Goal: Task Accomplishment & Management: Use online tool/utility

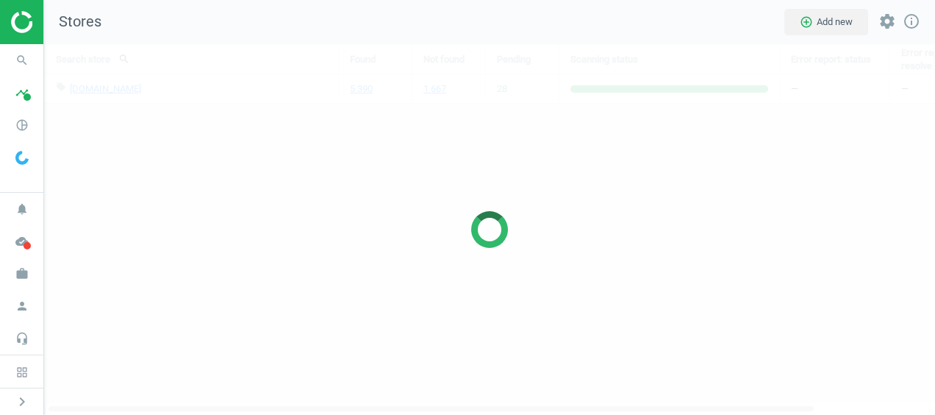
scroll to position [392, 913]
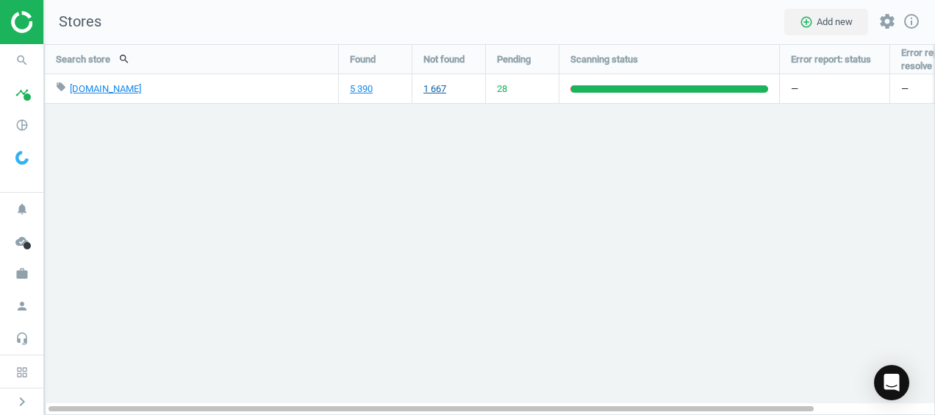
click at [432, 90] on link "1 667" at bounding box center [434, 88] width 23 height 13
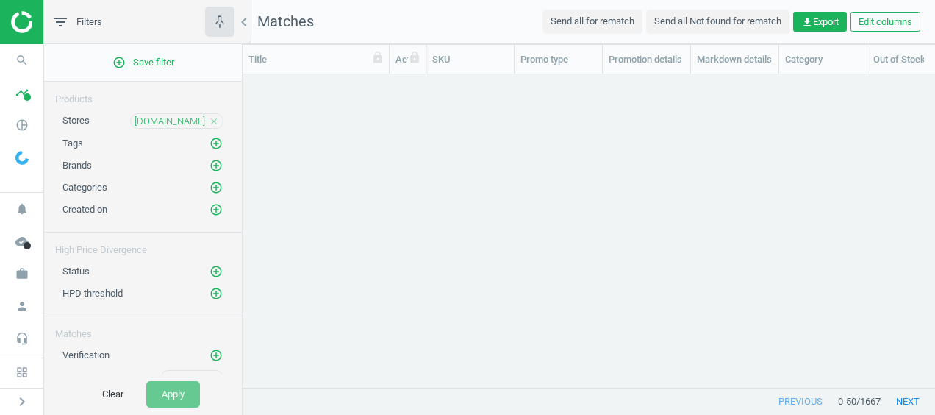
scroll to position [290, 681]
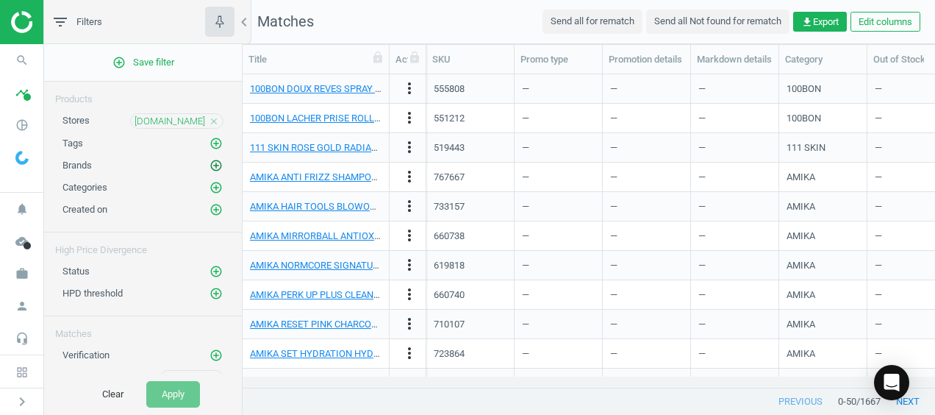
click at [209, 159] on icon "add_circle_outline" at bounding box center [215, 165] width 13 height 13
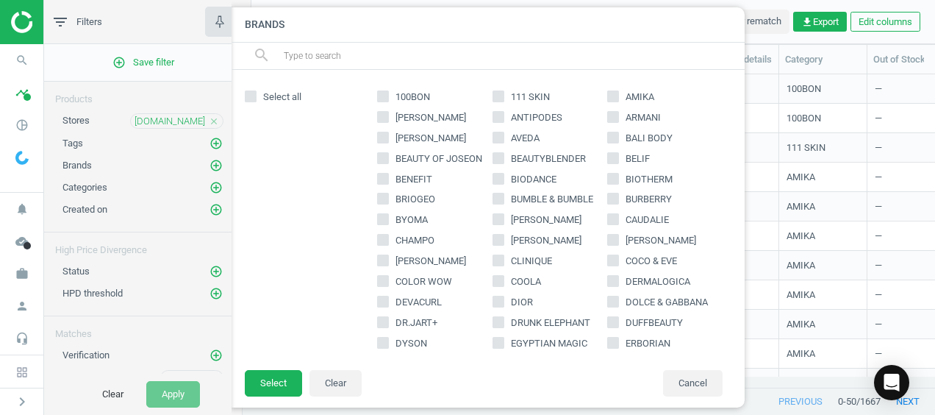
click at [382, 59] on input "text" at bounding box center [507, 56] width 451 height 24
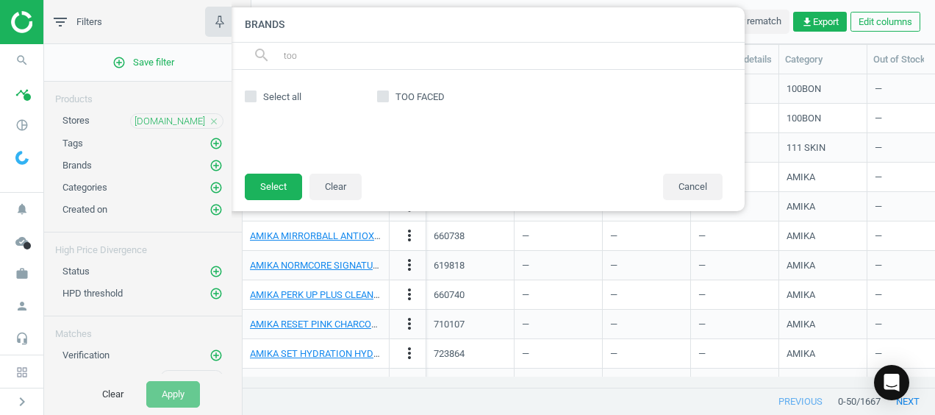
type input "too"
click at [381, 94] on input "TOO FACED" at bounding box center [384, 96] width 10 height 10
checkbox input "true"
click at [266, 196] on button "Select" at bounding box center [273, 186] width 57 height 26
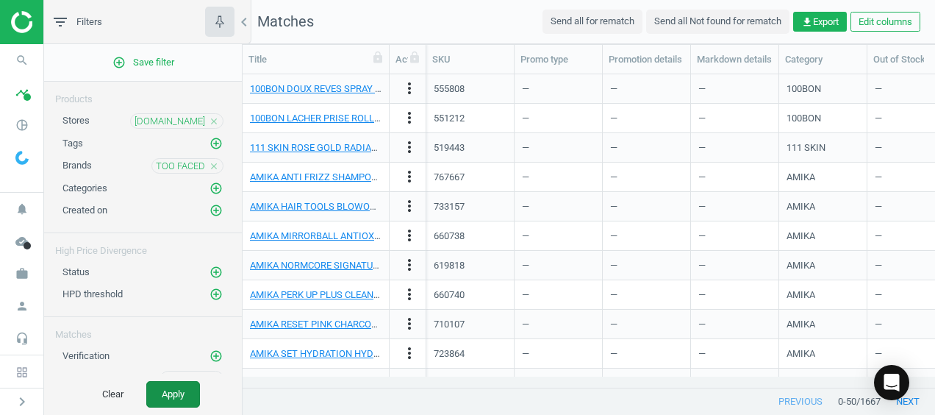
click at [171, 391] on button "Apply" at bounding box center [173, 394] width 54 height 26
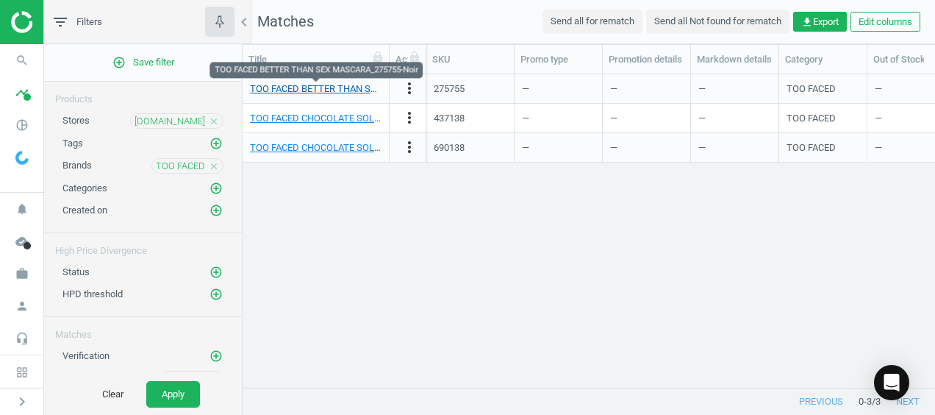
click at [347, 87] on link "TOO FACED BETTER THAN SEX MASCARA_275755-Noir" at bounding box center [366, 88] width 232 height 11
click at [349, 87] on link "TOO FACED BETTER THAN SEX MASCARA_275755-Noir" at bounding box center [366, 88] width 232 height 11
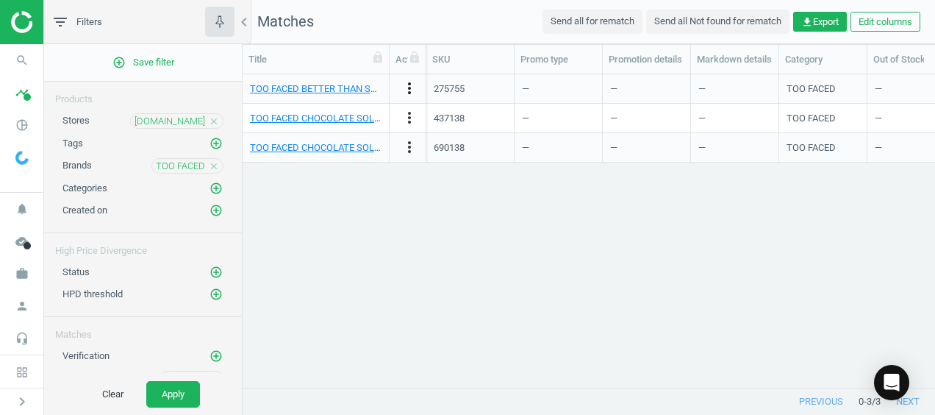
click at [414, 82] on icon "more_vert" at bounding box center [410, 88] width 18 height 18
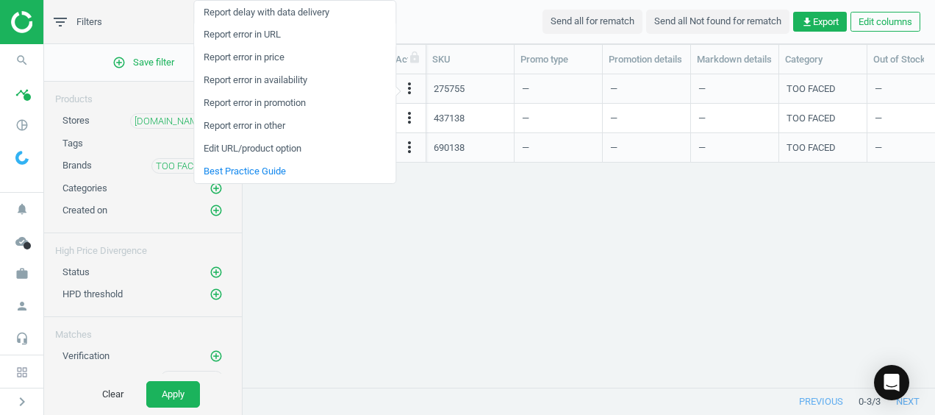
click at [281, 28] on link "Report error in URL" at bounding box center [294, 35] width 201 height 23
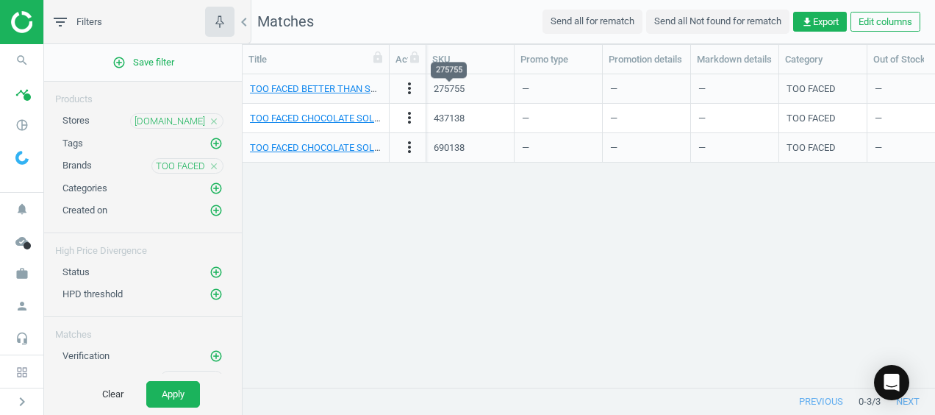
click at [462, 90] on div "275755" at bounding box center [449, 88] width 31 height 13
copy div "275755"
click at [19, 106] on icon "timeline" at bounding box center [22, 93] width 28 height 28
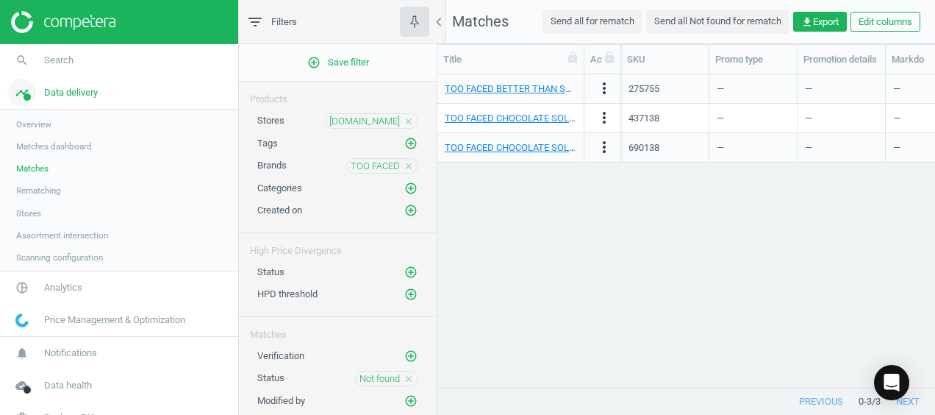
scroll to position [12, 12]
drag, startPoint x: 20, startPoint y: 66, endPoint x: 20, endPoint y: 93, distance: 27.2
click at [20, 93] on nav "search Search timeline Data delivery Overview Matches dashboard Matches Rematch…" at bounding box center [119, 190] width 238 height 293
click at [20, 93] on icon "timeline" at bounding box center [22, 93] width 28 height 28
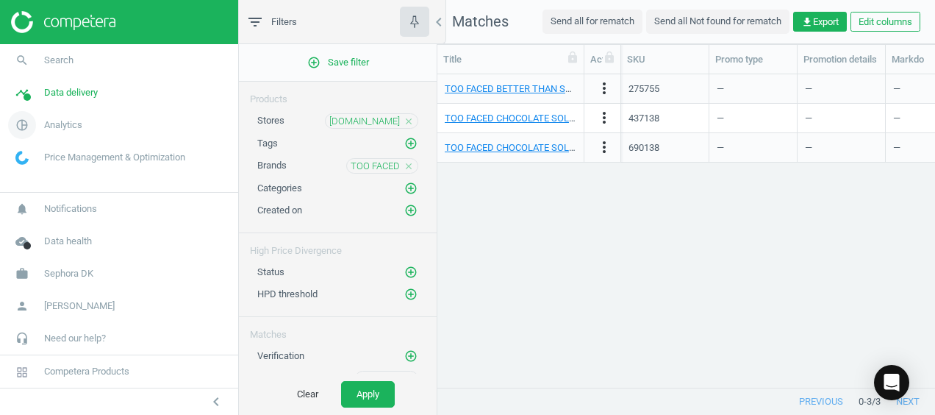
click at [19, 124] on icon "pie_chart_outlined" at bounding box center [22, 125] width 28 height 28
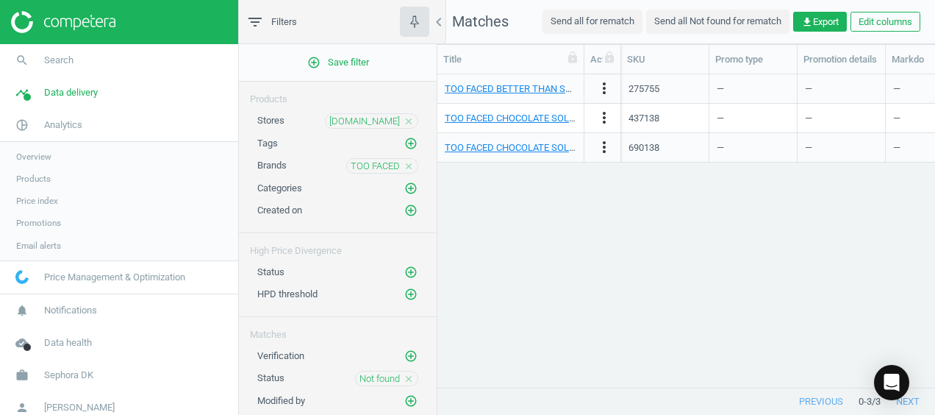
click at [35, 173] on span "Products" at bounding box center [33, 179] width 35 height 12
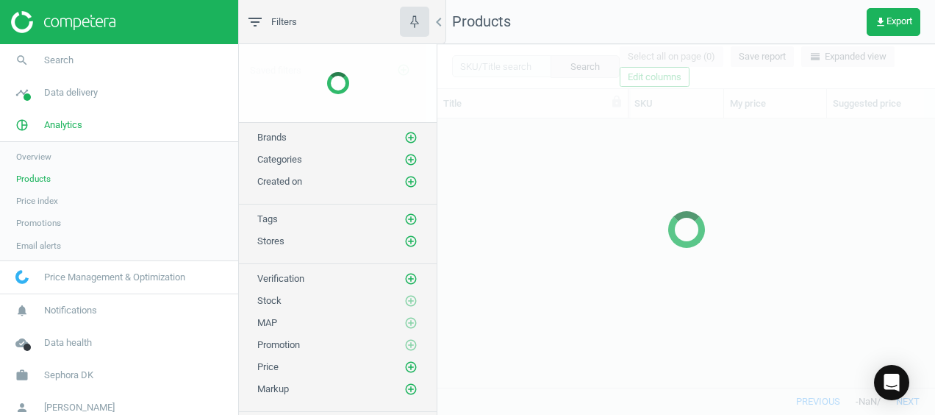
scroll to position [246, 486]
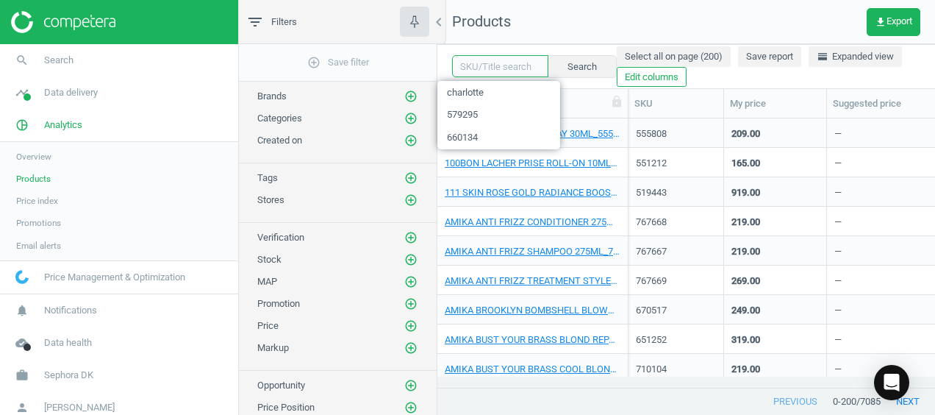
click at [509, 65] on input "text" at bounding box center [500, 66] width 96 height 22
type input "too faced"
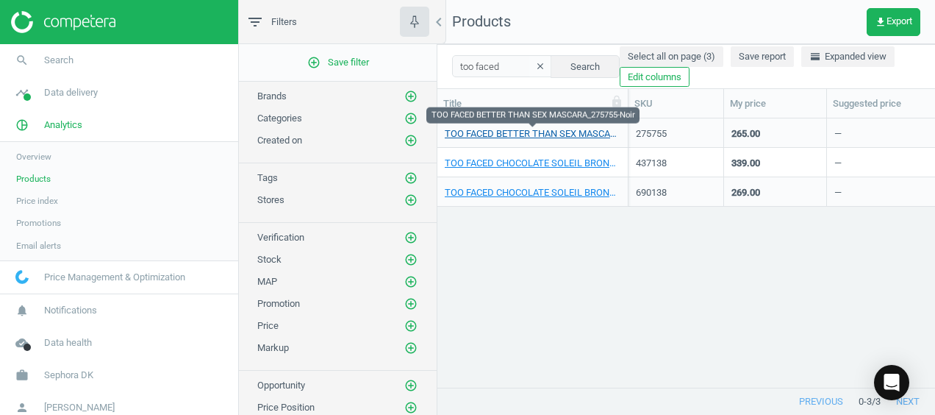
click at [510, 136] on link "TOO FACED BETTER THAN SEX MASCARA_275755-Noir" at bounding box center [533, 133] width 176 height 13
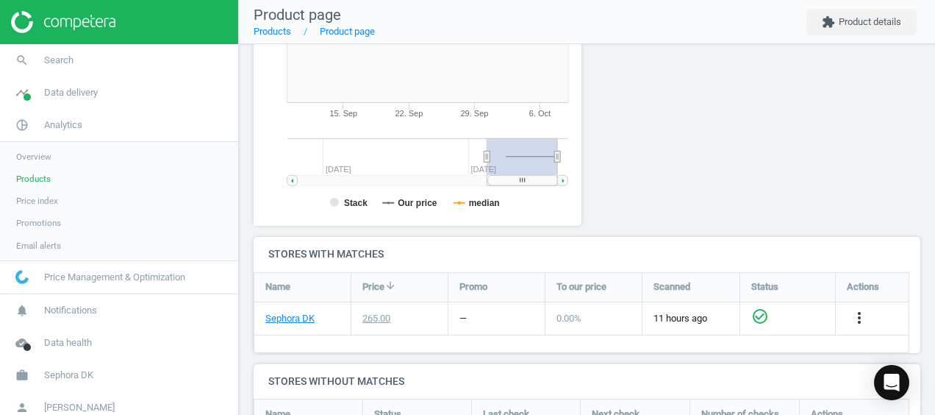
scroll to position [403, 0]
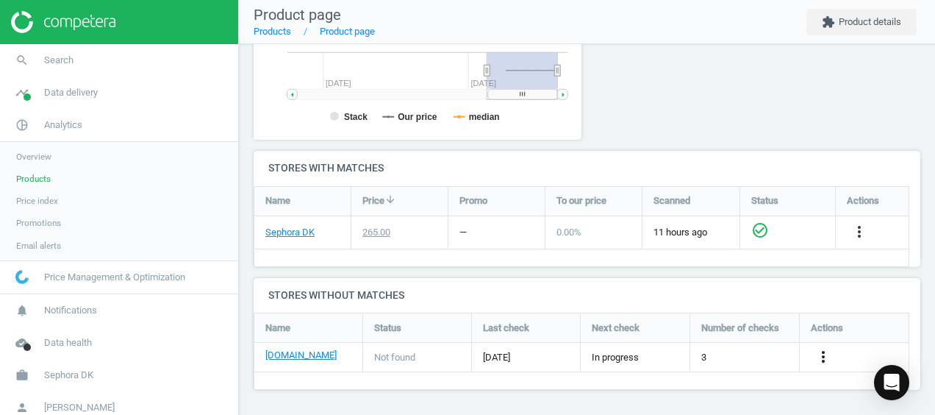
click at [819, 359] on icon "more_vert" at bounding box center [823, 357] width 18 height 18
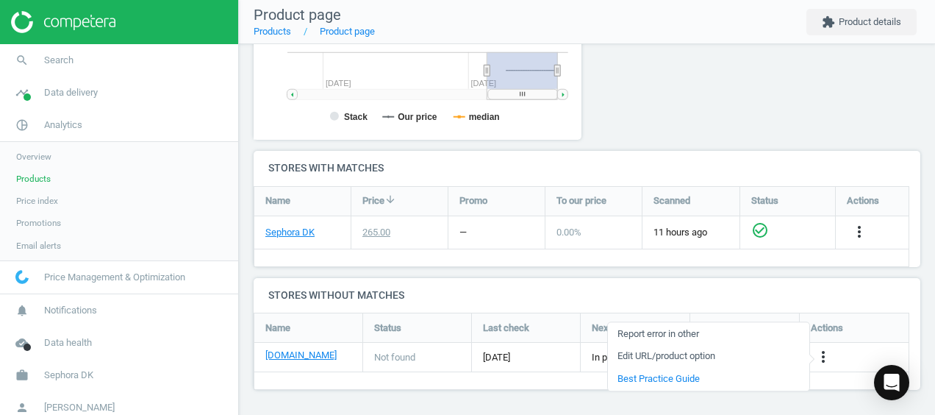
click at [746, 354] on link "Edit URL/product option" at bounding box center [708, 356] width 201 height 23
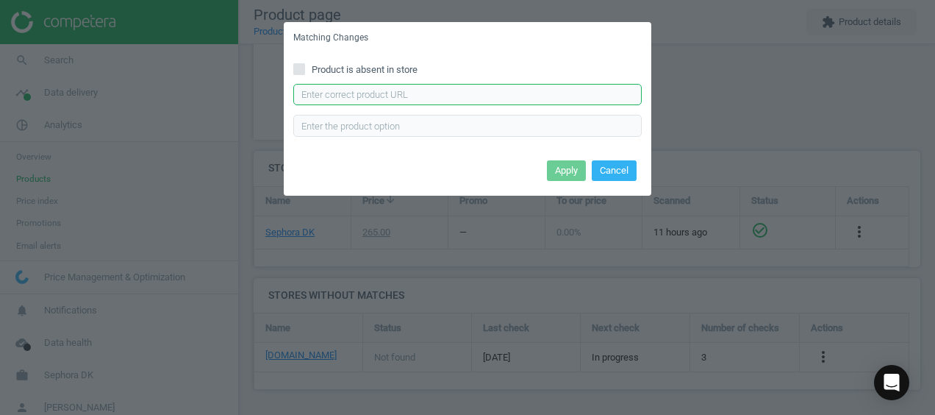
click at [378, 90] on input "text" at bounding box center [467, 95] width 348 height 22
paste input "275755"
type input "275755"
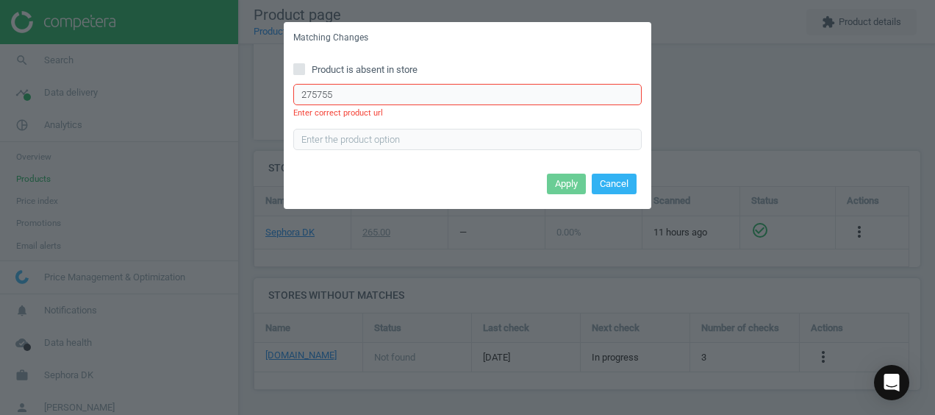
click at [378, 90] on input "275755" at bounding box center [467, 95] width 348 height 22
click at [378, 90] on input "text" at bounding box center [467, 95] width 348 height 22
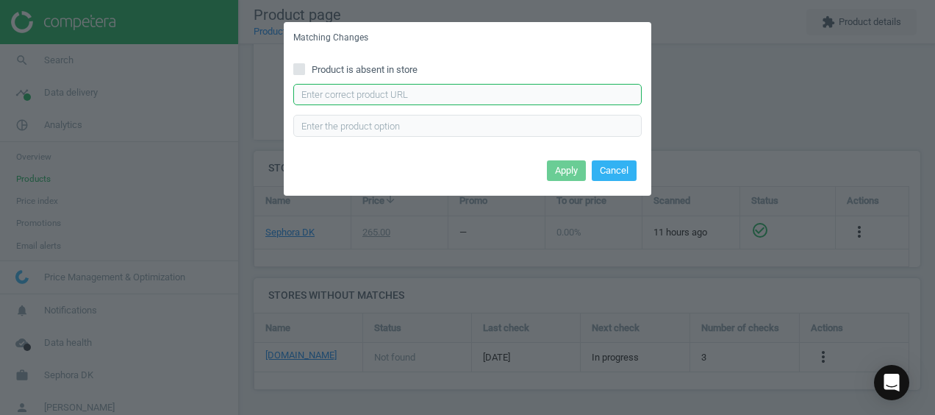
paste input "https://www.matas.dk/too-faced-better-than-sex-mascara-black"
type input "https://www.matas.dk/too-faced-better-than-sex-mascara-black"
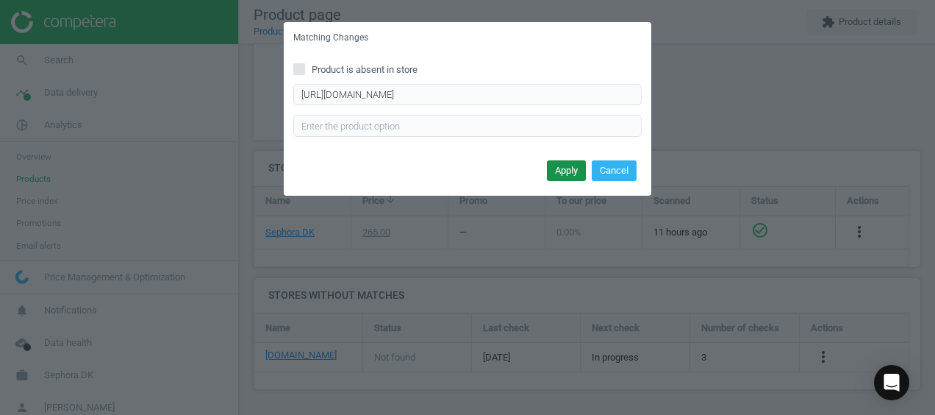
click at [563, 175] on button "Apply" at bounding box center [566, 170] width 39 height 21
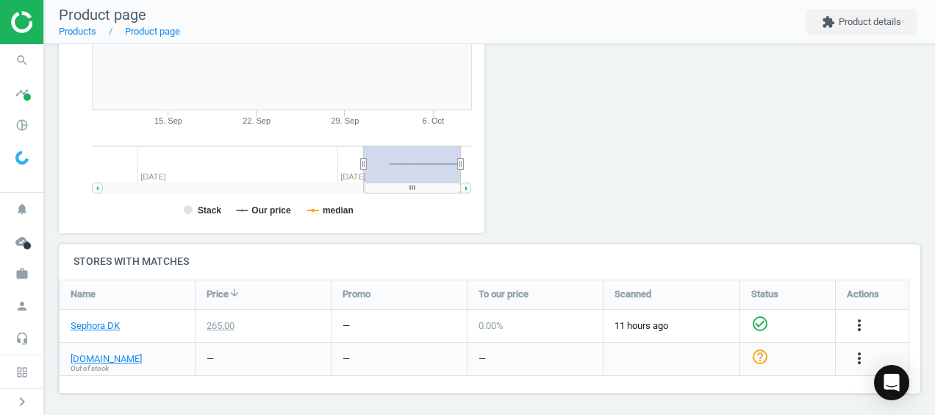
scroll to position [313, 0]
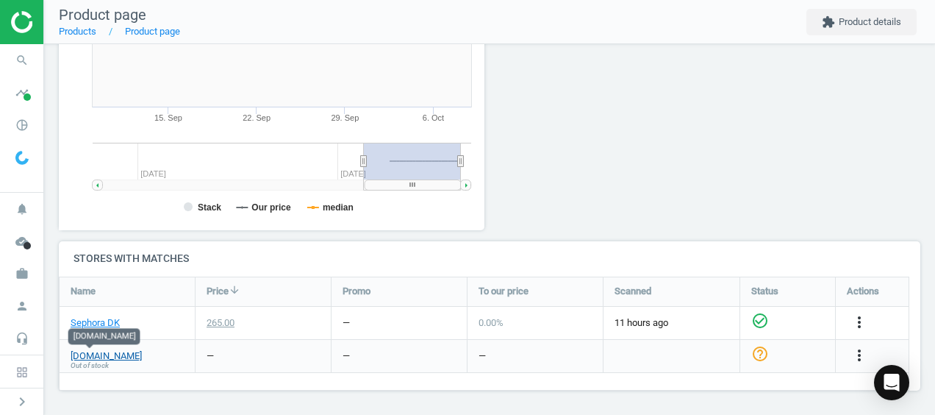
click at [96, 358] on link "[DOMAIN_NAME]" at bounding box center [106, 355] width 71 height 13
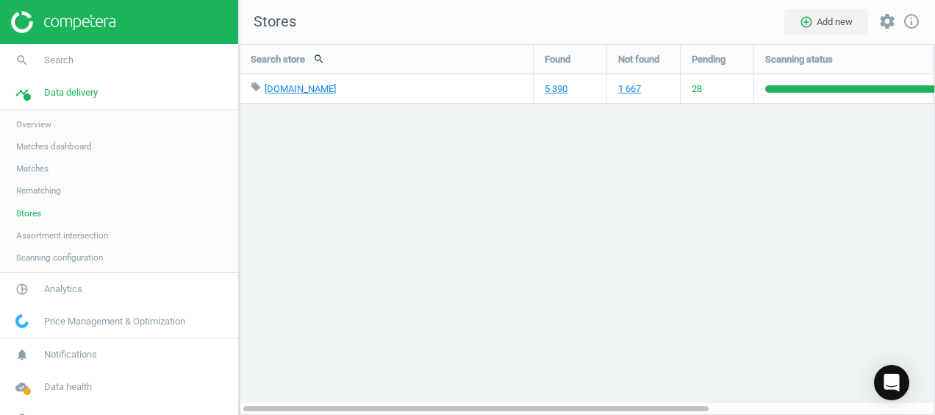
scroll to position [392, 719]
click at [28, 286] on icon "pie_chart_outlined" at bounding box center [22, 289] width 28 height 28
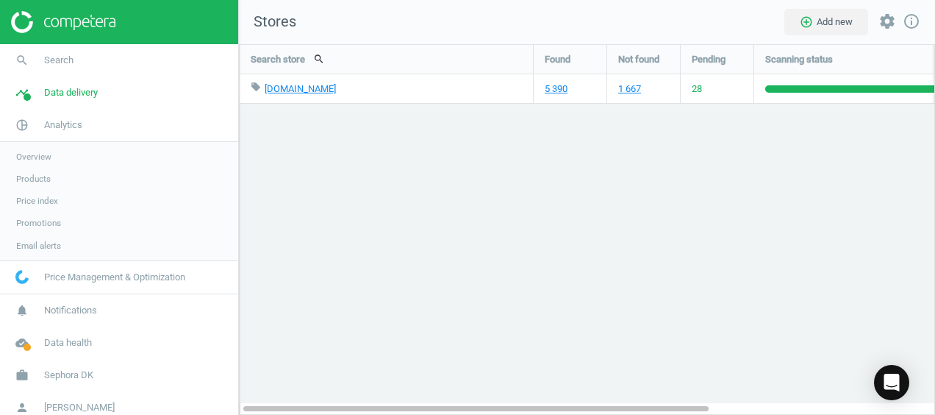
click at [29, 179] on span "Products" at bounding box center [33, 179] width 35 height 12
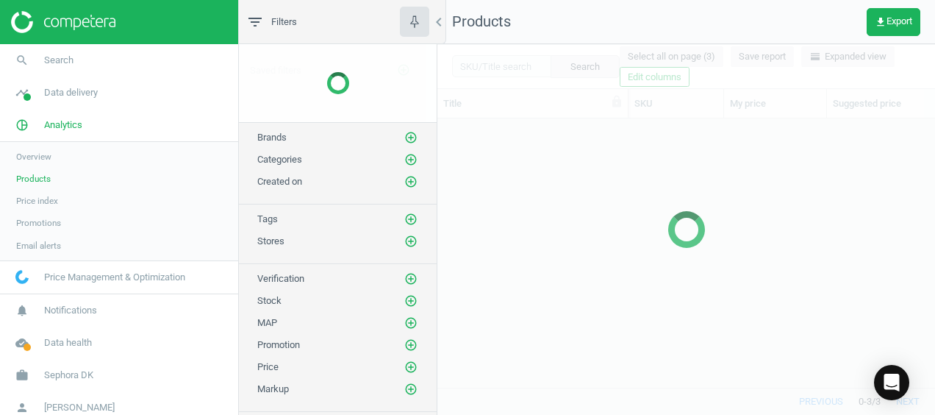
scroll to position [246, 486]
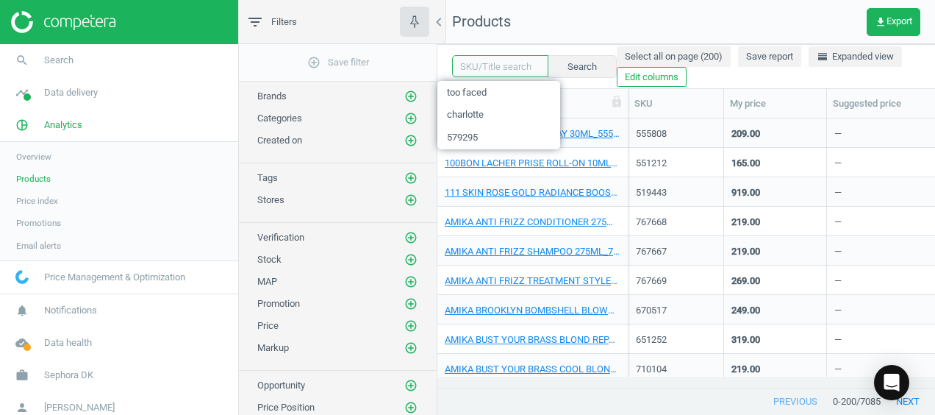
click at [479, 71] on input "text" at bounding box center [500, 66] width 96 height 22
type input "charlott"
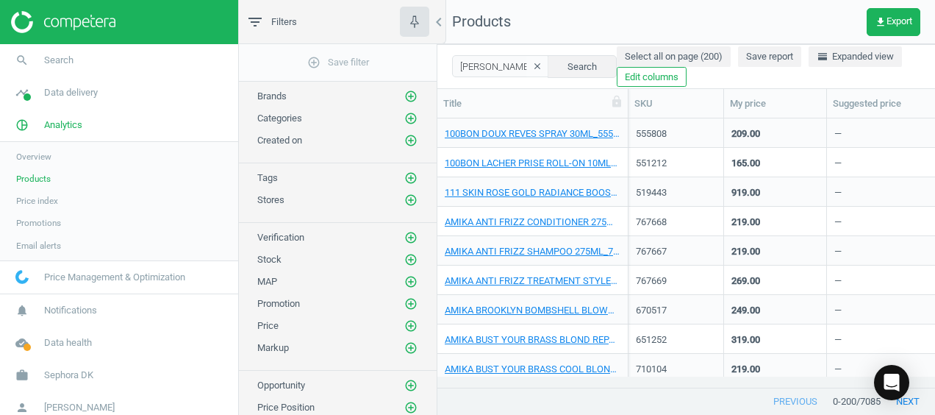
click at [532, 65] on icon "clear" at bounding box center [537, 66] width 10 height 10
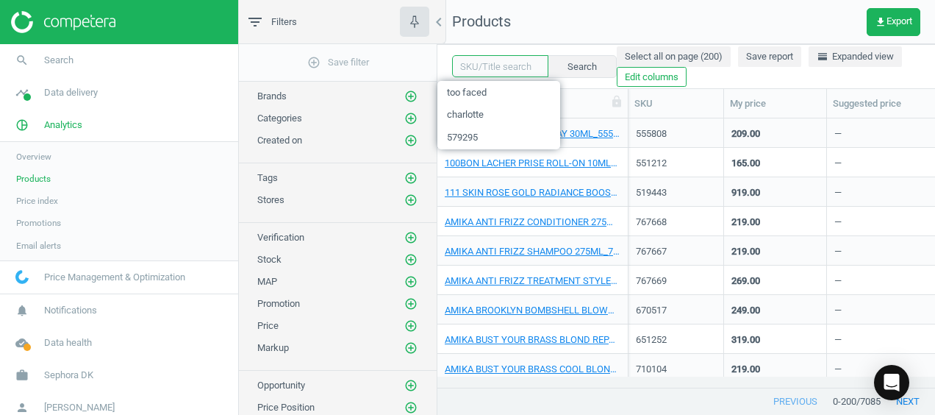
click at [509, 66] on input "text" at bounding box center [500, 66] width 96 height 22
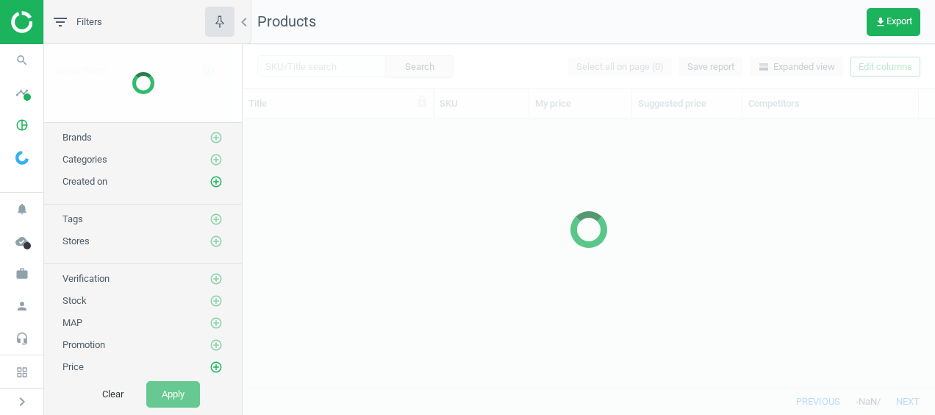
scroll to position [246, 681]
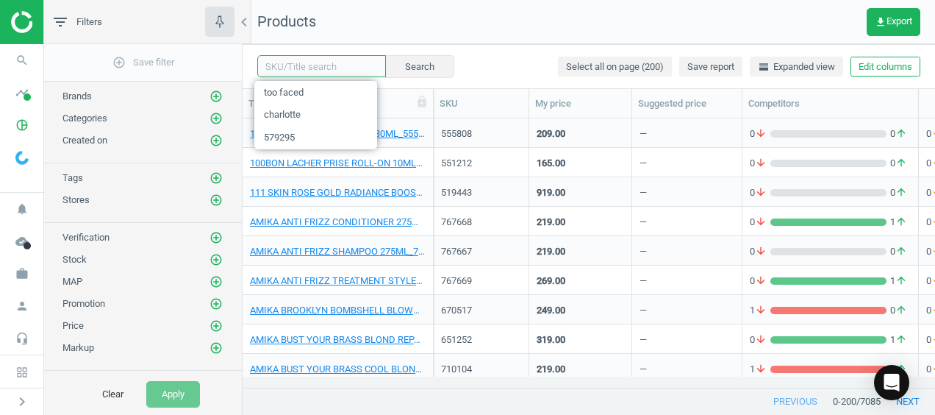
click at [350, 74] on input "text" at bounding box center [321, 66] width 129 height 22
click at [318, 69] on input "text" at bounding box center [321, 66] width 129 height 22
type input "too faced"
click at [405, 72] on button "Search" at bounding box center [418, 66] width 69 height 22
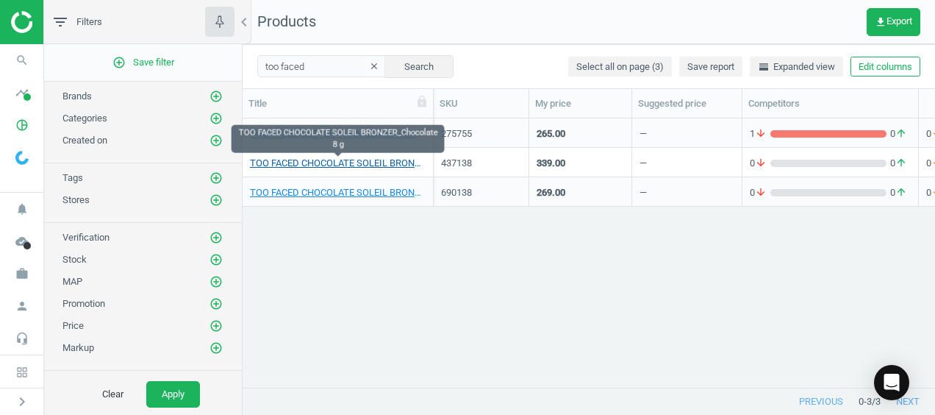
click at [366, 168] on link "TOO FACED CHOCOLATE SOLEIL BRONZER_Chocolate 8 g" at bounding box center [338, 163] width 176 height 13
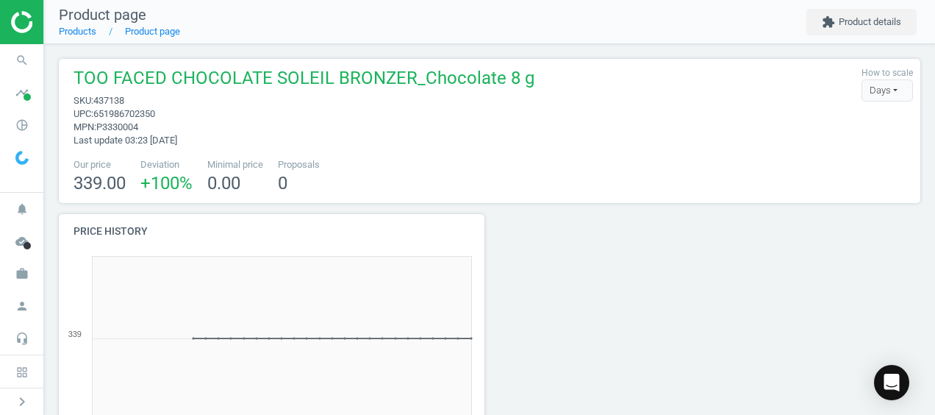
scroll to position [263, 0]
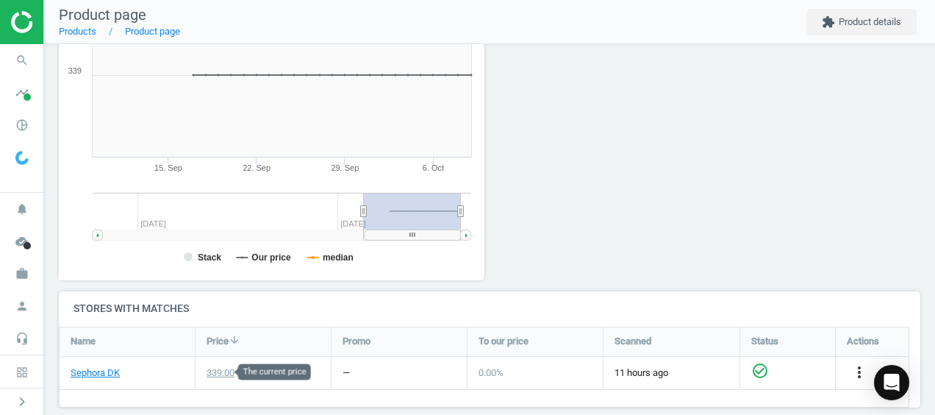
click at [222, 370] on div "339.00" at bounding box center [221, 372] width 28 height 13
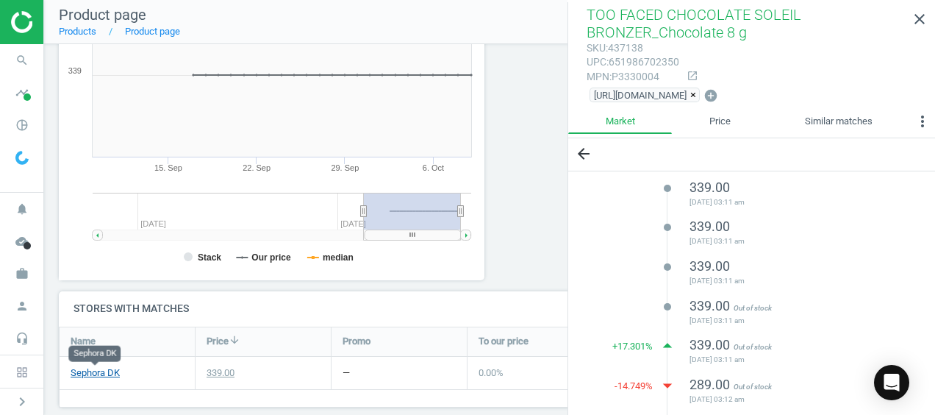
click at [112, 370] on link "Sephora DK" at bounding box center [95, 372] width 49 height 13
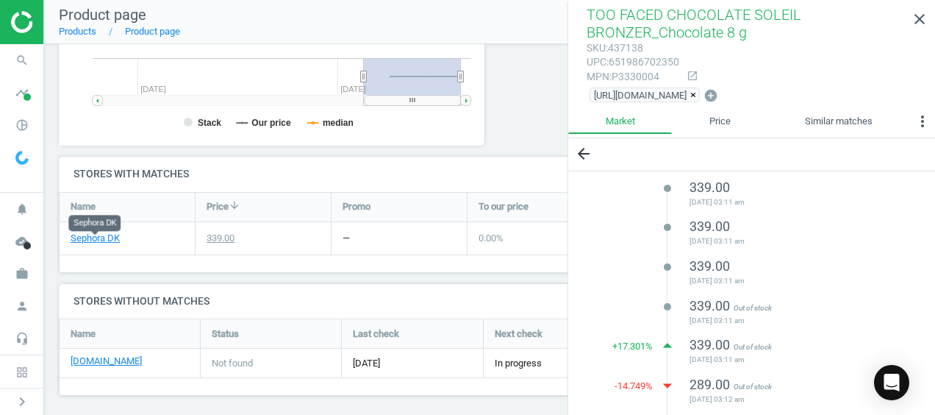
scroll to position [399, 0]
click at [919, 17] on icon "close" at bounding box center [920, 19] width 18 height 18
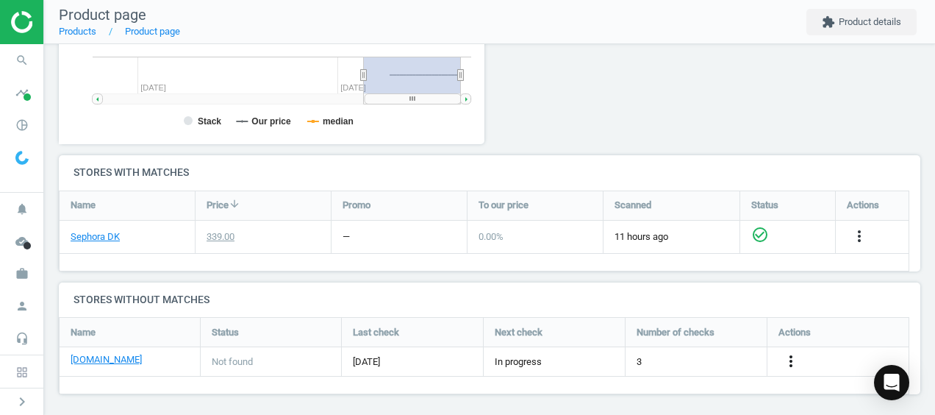
click at [784, 362] on icon "more_vert" at bounding box center [791, 361] width 18 height 18
click at [704, 360] on link "Edit URL/product option" at bounding box center [675, 360] width 201 height 23
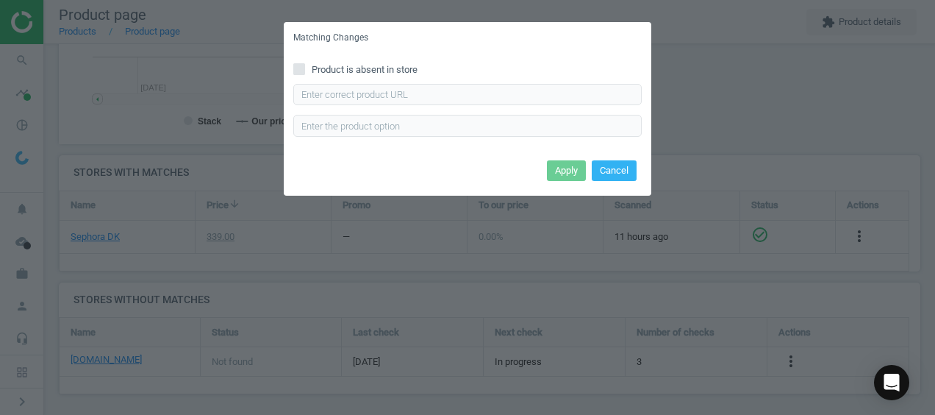
click at [360, 82] on div "Product is absent in store Enter correct product url" at bounding box center [467, 105] width 367 height 102
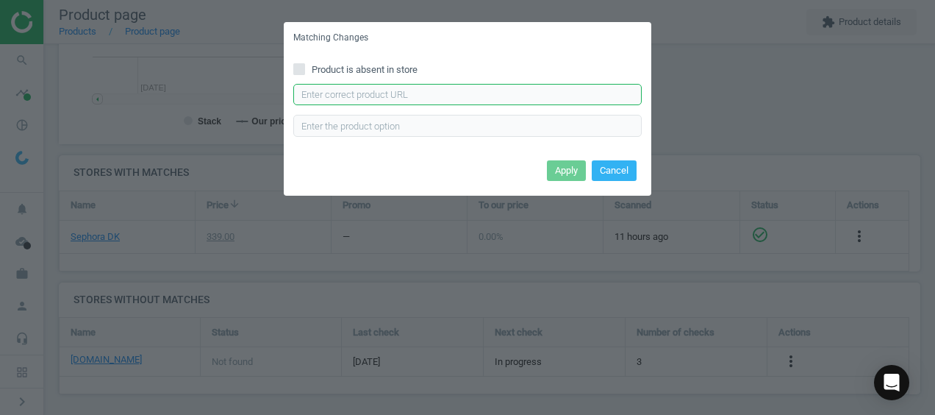
click at [356, 88] on input "text" at bounding box center [467, 95] width 348 height 22
paste input "[URL][DOMAIN_NAME]"
type input "[URL][DOMAIN_NAME]"
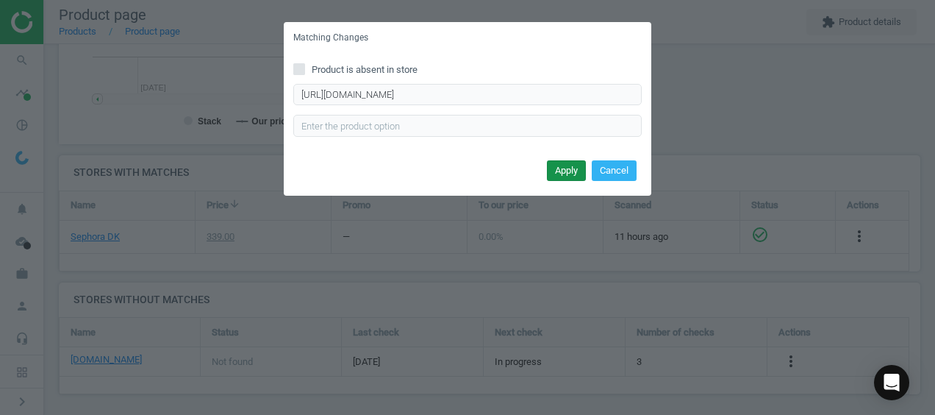
click at [564, 162] on button "Apply" at bounding box center [566, 170] width 39 height 21
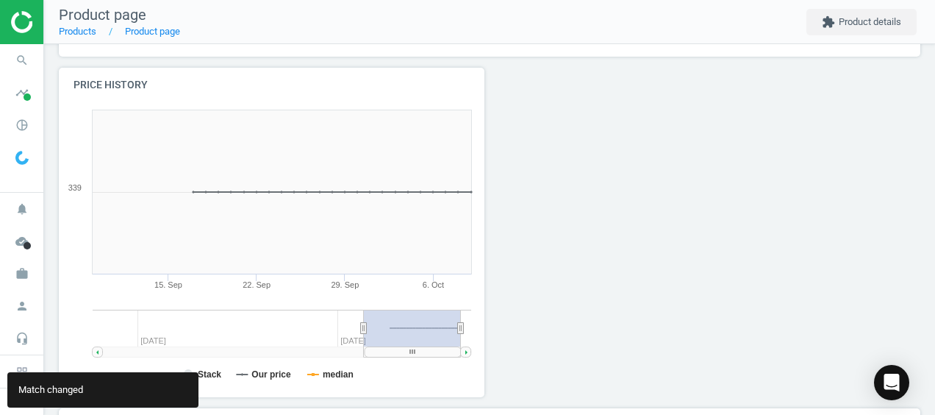
scroll to position [0, 0]
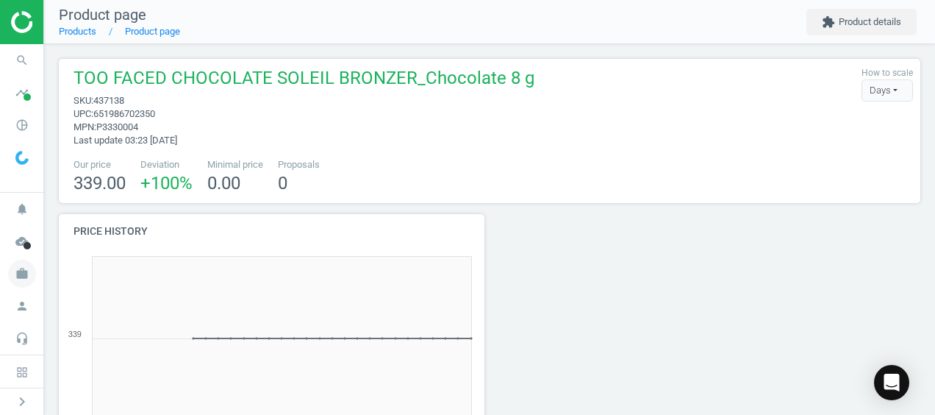
click at [18, 279] on icon "work" at bounding box center [22, 273] width 28 height 28
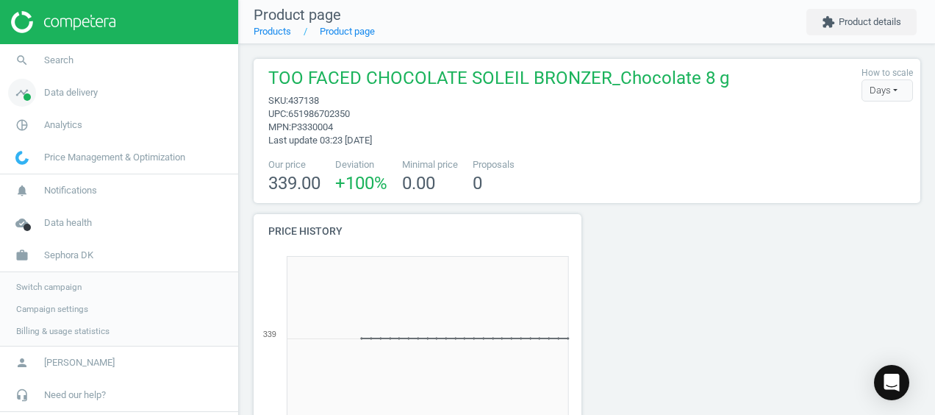
click at [22, 100] on icon "timeline" at bounding box center [22, 93] width 28 height 28
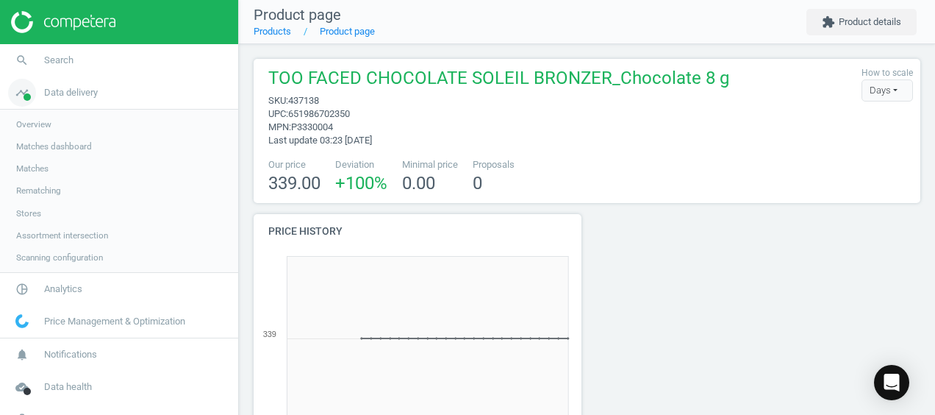
click at [26, 96] on span at bounding box center [27, 96] width 7 height 7
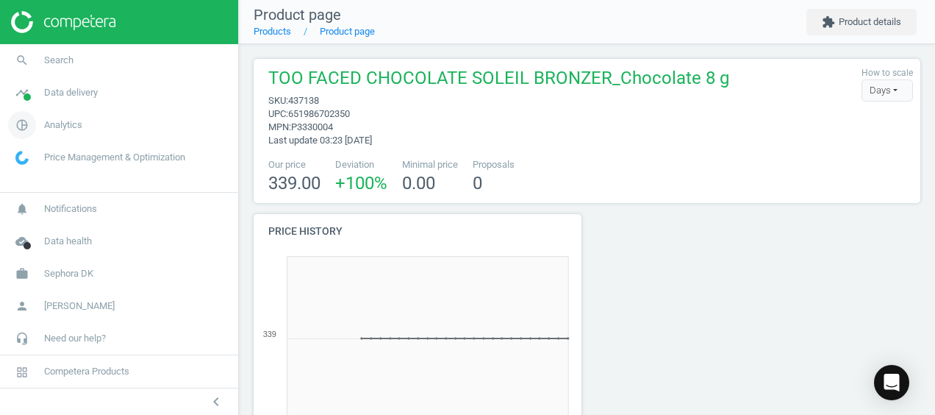
click at [22, 124] on icon "pie_chart_outlined" at bounding box center [22, 125] width 28 height 28
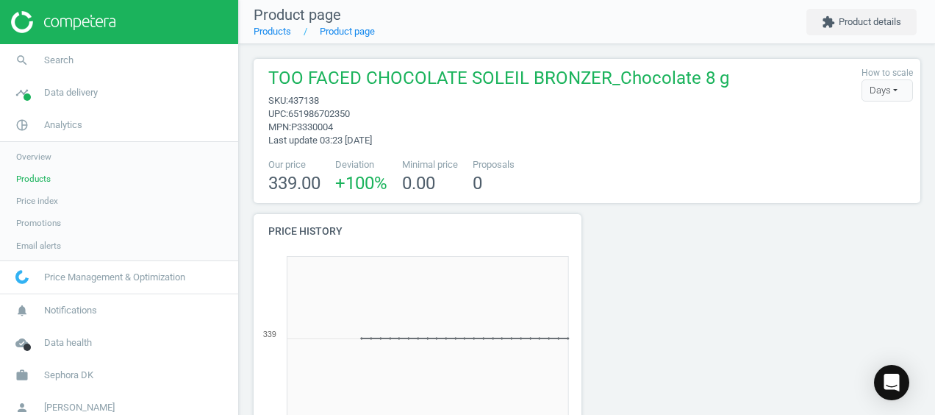
click at [35, 177] on span "Products" at bounding box center [33, 179] width 35 height 12
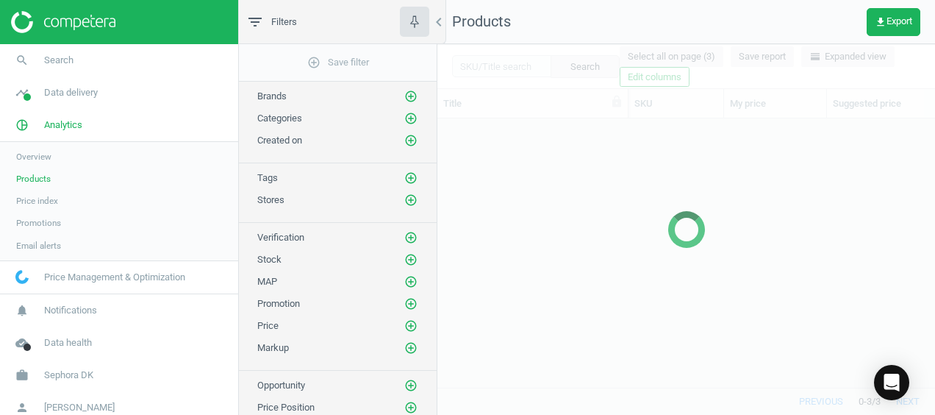
scroll to position [246, 486]
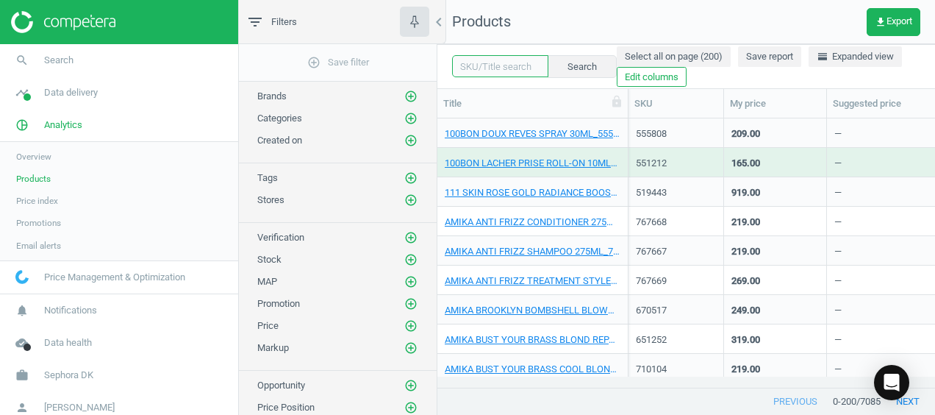
click at [512, 62] on input "text" at bounding box center [500, 66] width 96 height 22
type input "too faced"
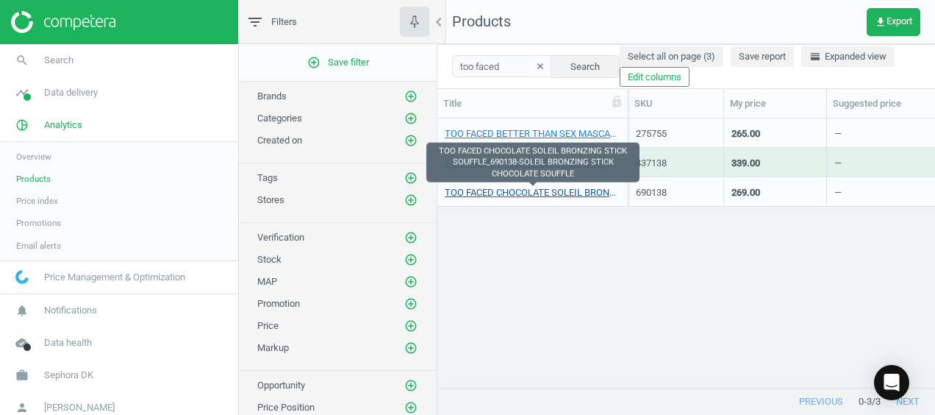
click at [501, 197] on link "TOO FACED CHOCOLATE SOLEIL BRONZING STICK SOUFFLE_690138-SOLEIL BRONZING STICK …" at bounding box center [533, 192] width 176 height 13
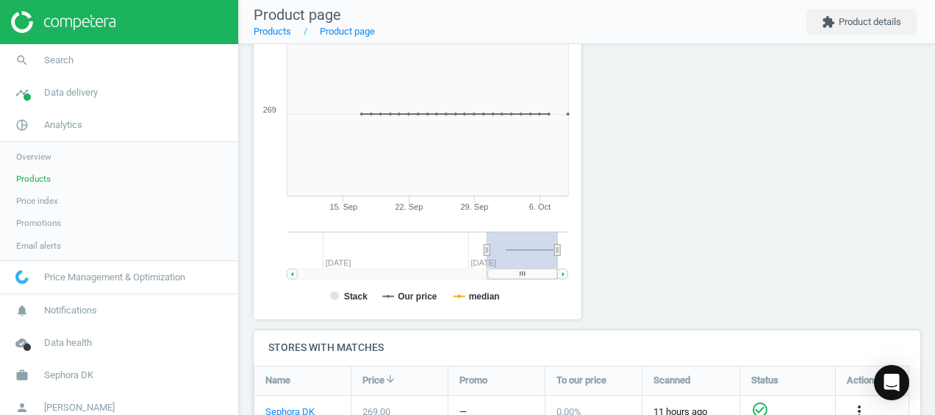
scroll to position [253, 0]
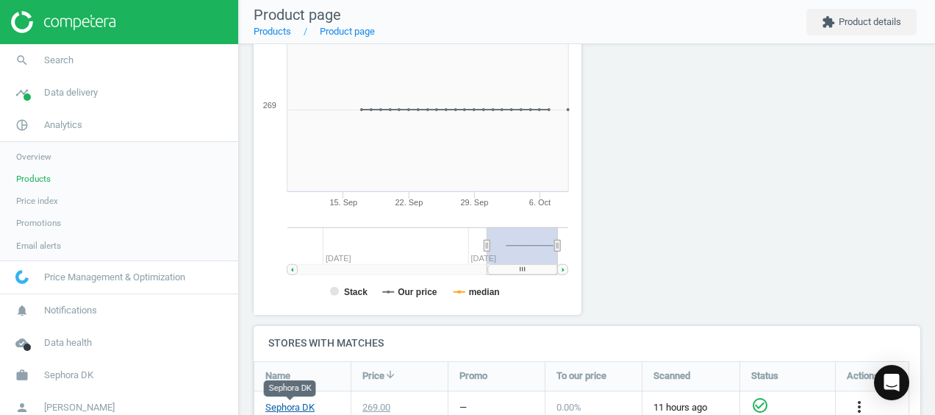
click at [292, 407] on link "Sephora DK" at bounding box center [289, 407] width 49 height 13
